Goal: Information Seeking & Learning: Learn about a topic

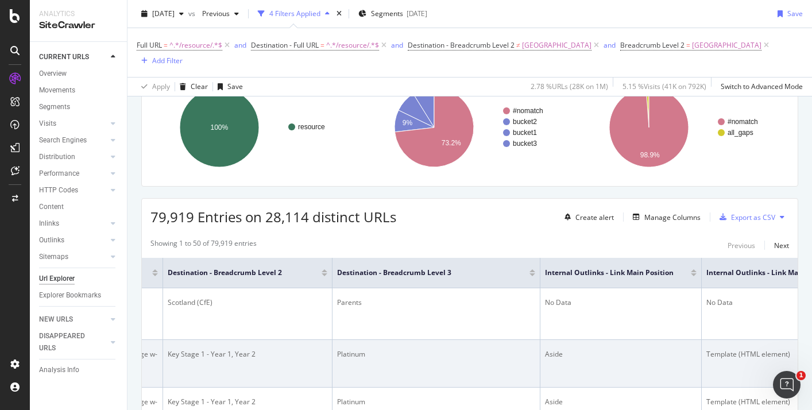
scroll to position [0, 1086]
